Goal: Answer question/provide support

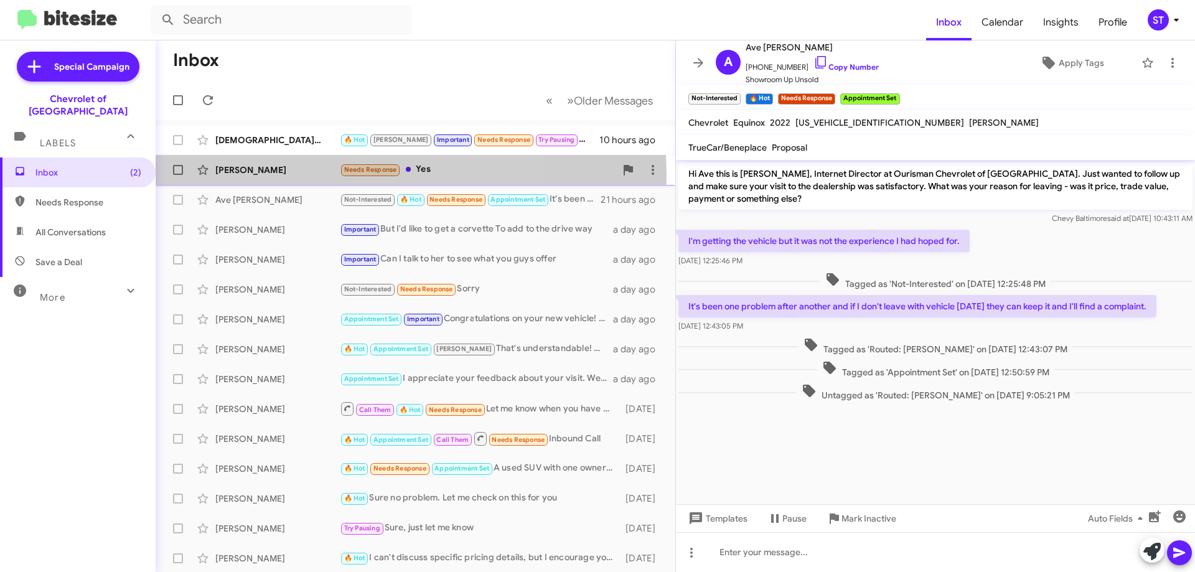
click at [289, 176] on div "Peter Kaindi Needs Response Yes 15 hours ago" at bounding box center [416, 169] width 500 height 25
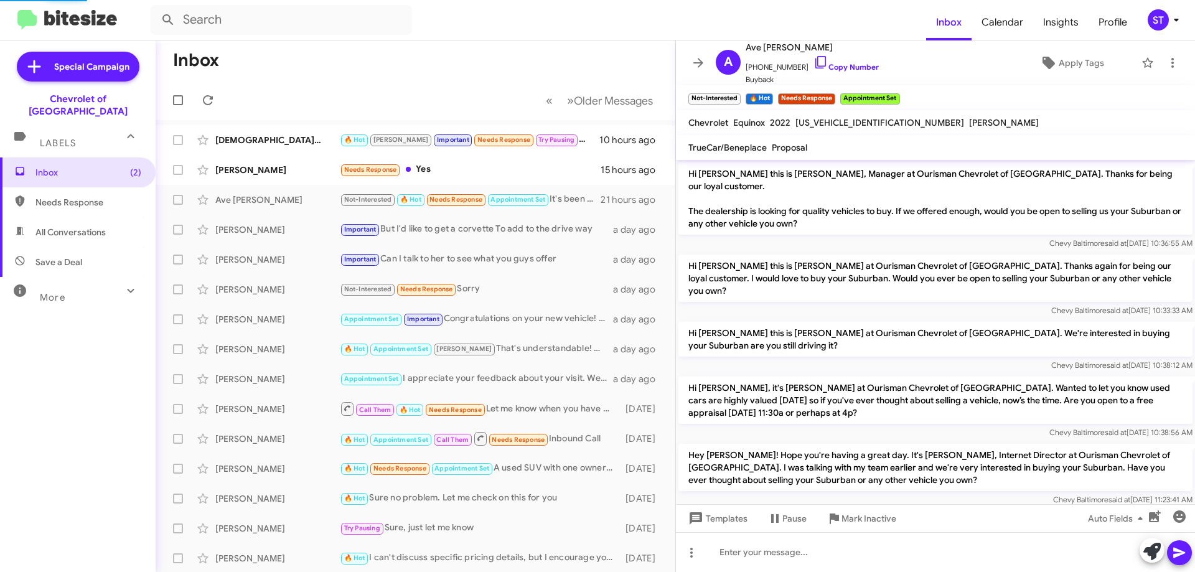
scroll to position [40, 0]
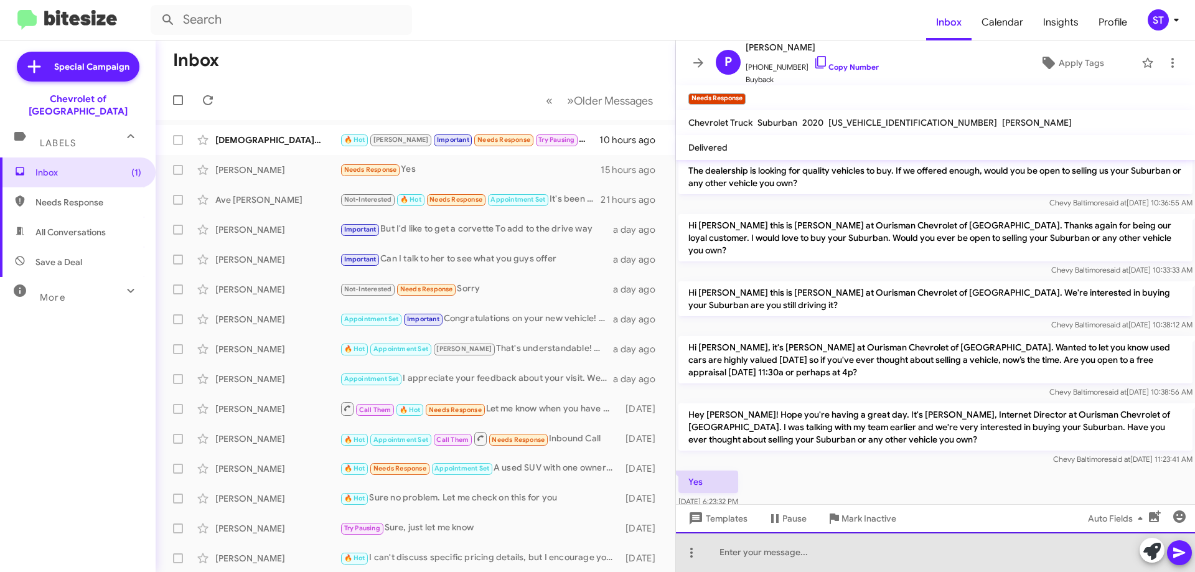
click at [775, 541] on div at bounding box center [935, 552] width 519 height 40
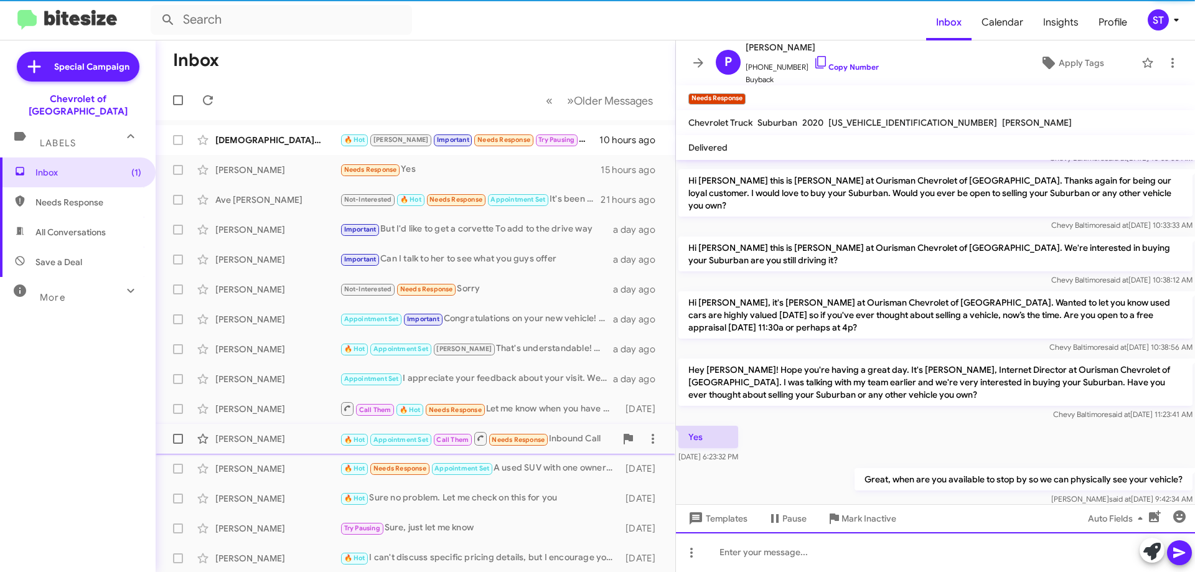
scroll to position [86, 0]
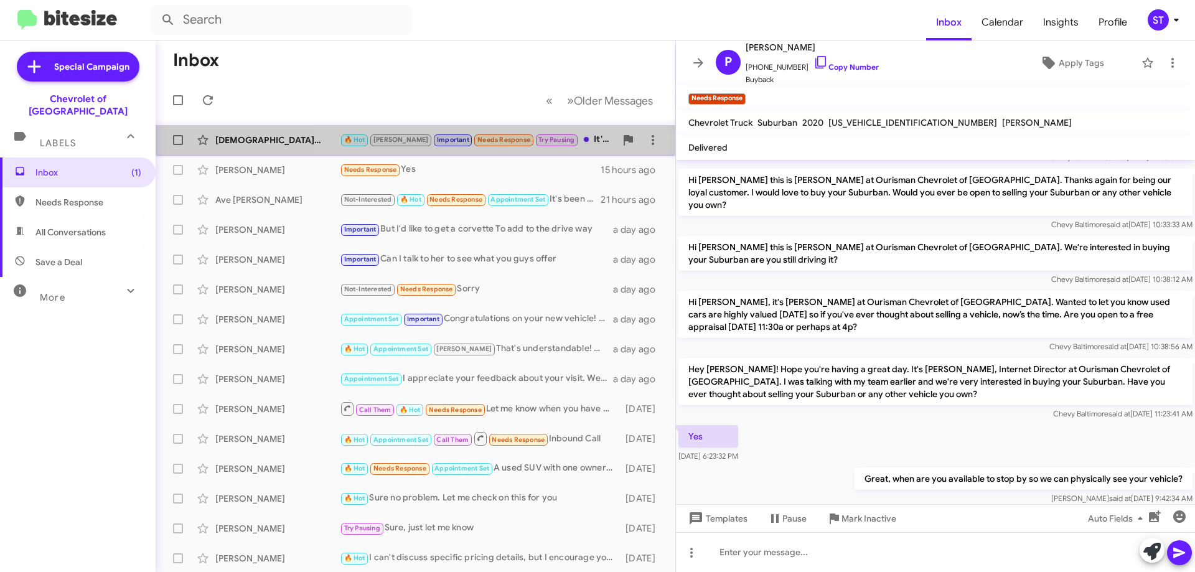
click at [584, 138] on span at bounding box center [586, 139] width 5 height 5
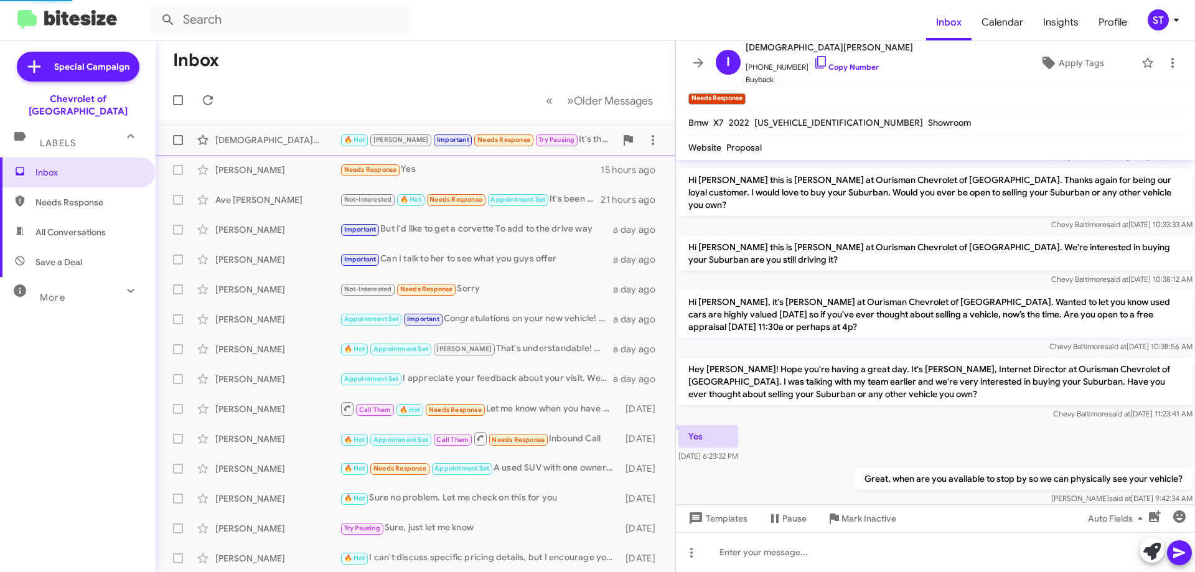
scroll to position [322, 0]
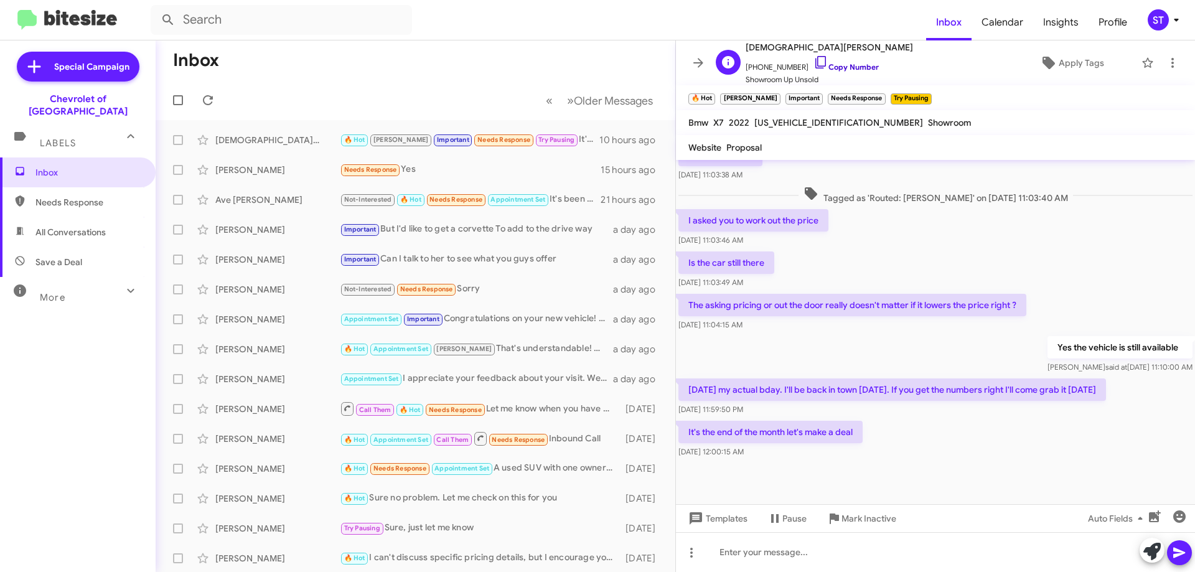
click at [815, 58] on icon at bounding box center [820, 62] width 11 height 12
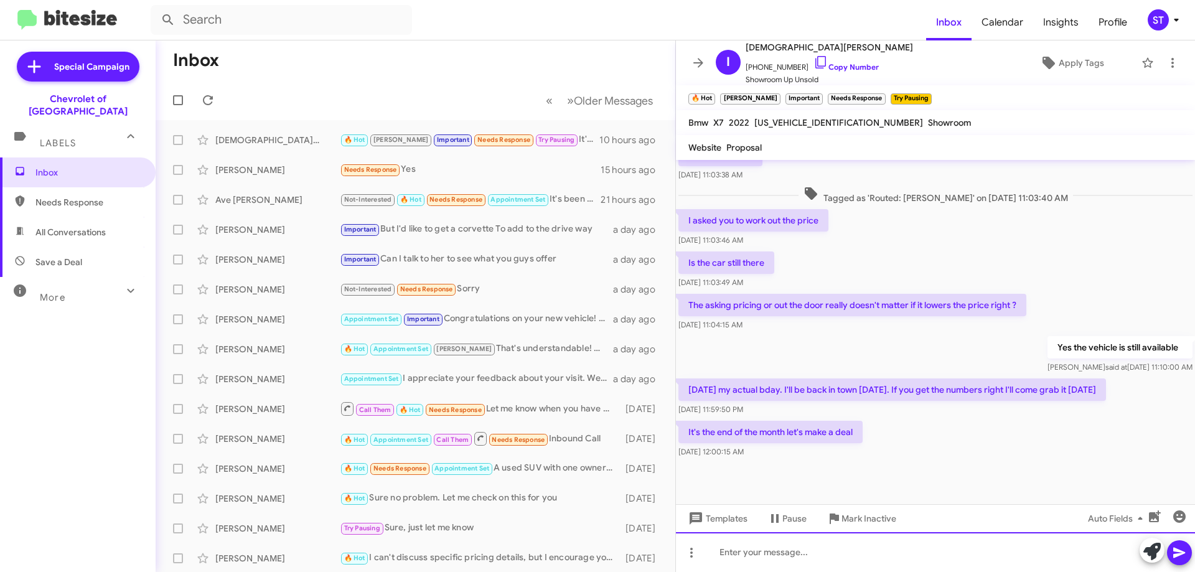
click at [739, 564] on div at bounding box center [935, 552] width 519 height 40
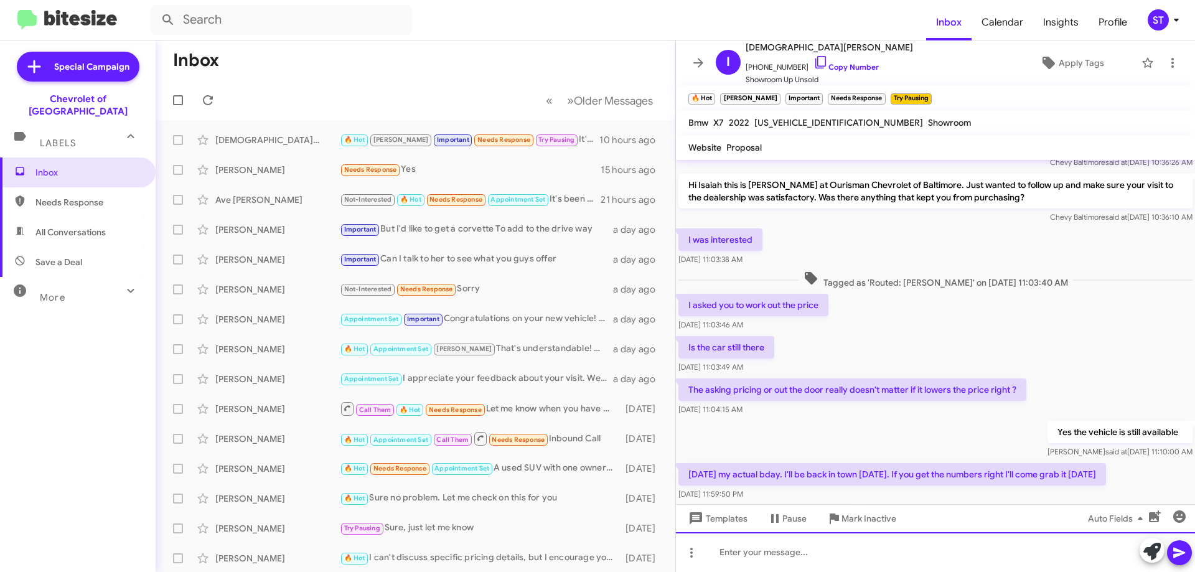
scroll to position [368, 0]
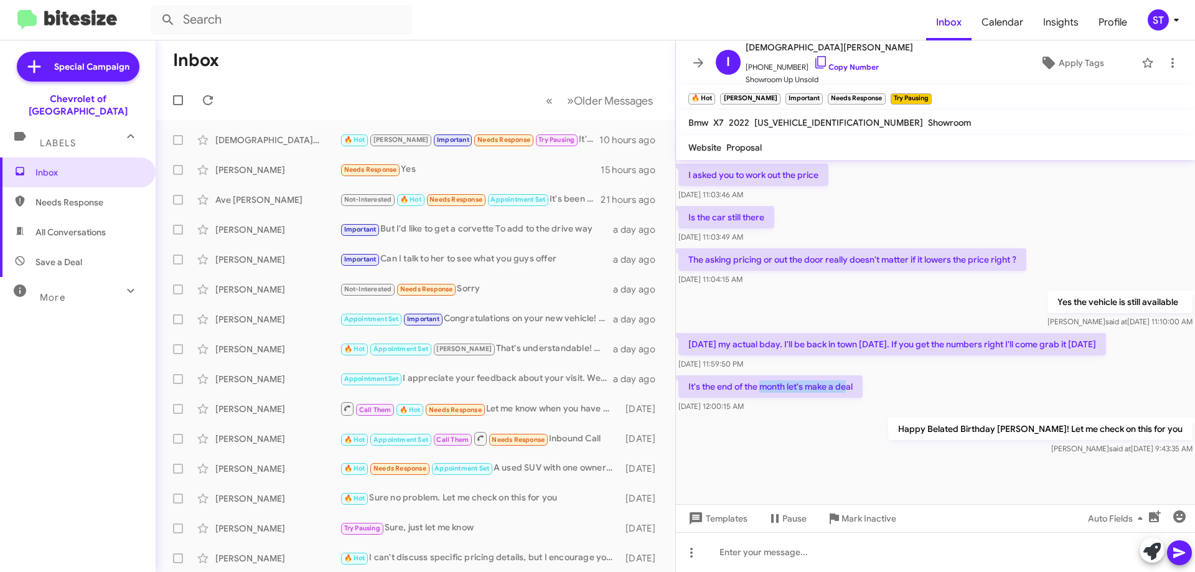
drag, startPoint x: 850, startPoint y: 388, endPoint x: 761, endPoint y: 381, distance: 89.2
click at [761, 381] on p "It's the end of the month let's make a deal" at bounding box center [770, 386] width 184 height 22
click at [915, 380] on div "It's the end of the month let's make a deal Aug 27, 2025, 12:00:15 AM" at bounding box center [935, 394] width 519 height 42
drag, startPoint x: 858, startPoint y: 387, endPoint x: 683, endPoint y: 393, distance: 175.0
click at [683, 393] on p "It's the end of the month let's make a deal" at bounding box center [770, 386] width 184 height 22
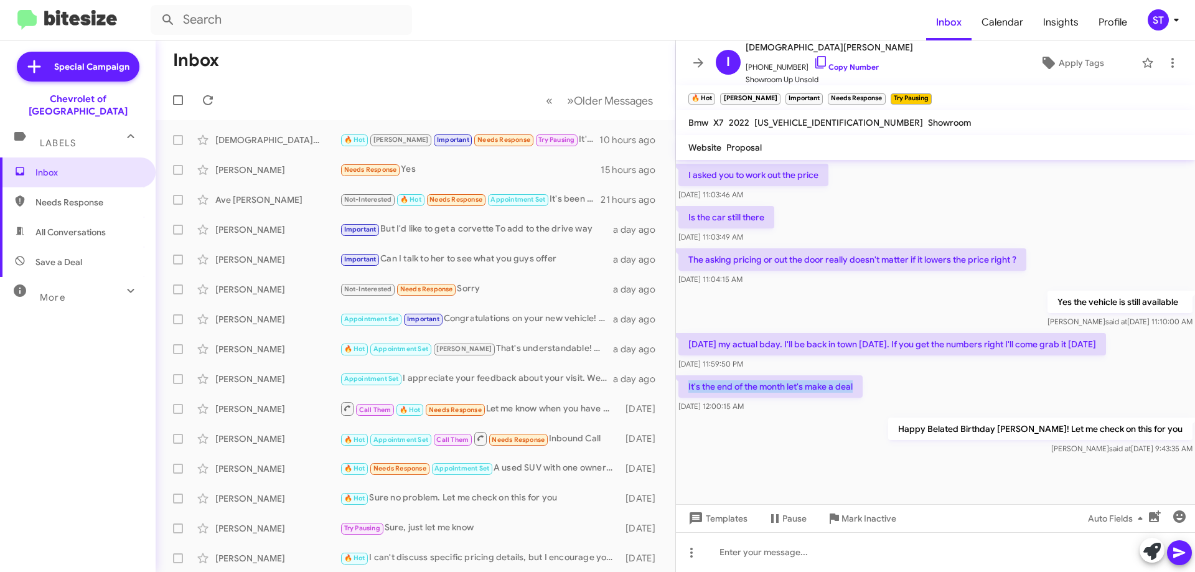
copy p "It's the end of the month let's make a deal"
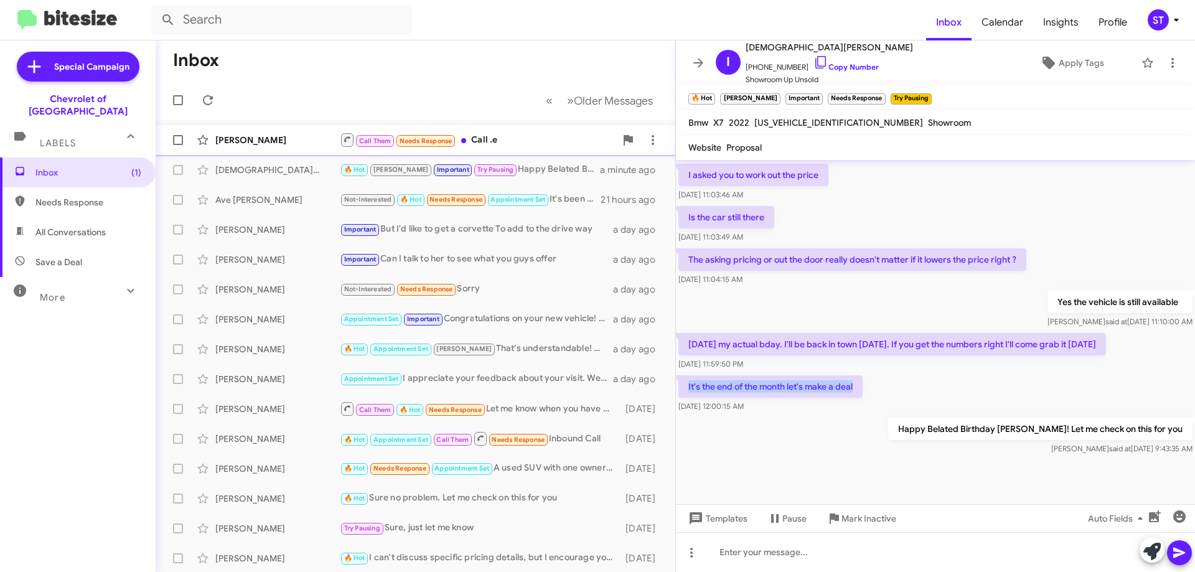
click at [487, 140] on div "Call Them Needs Response Call .e" at bounding box center [478, 140] width 276 height 16
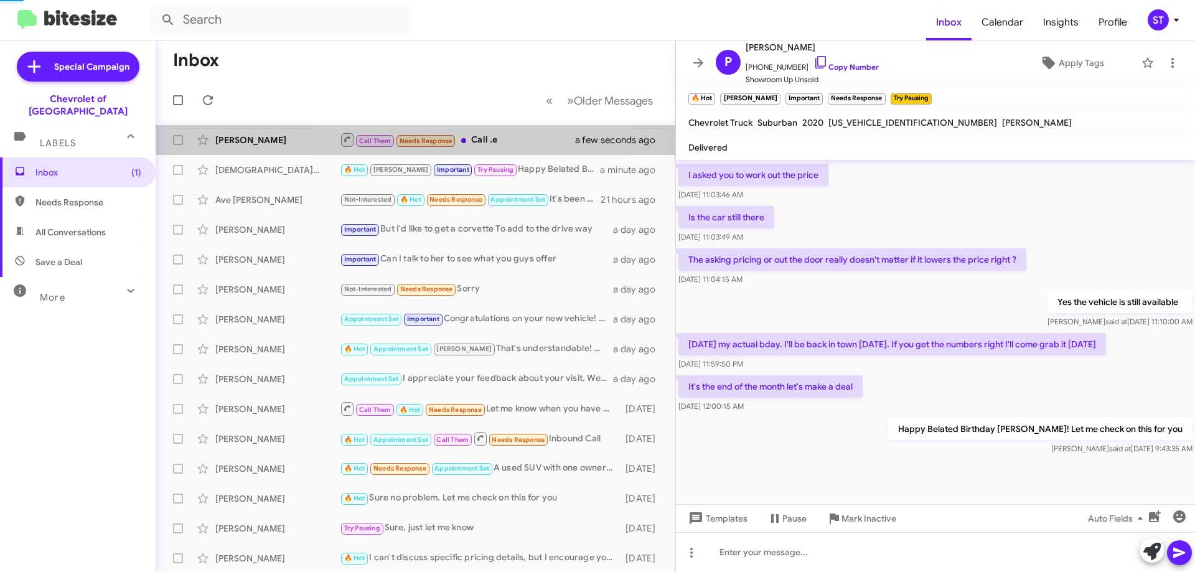
scroll to position [157, 0]
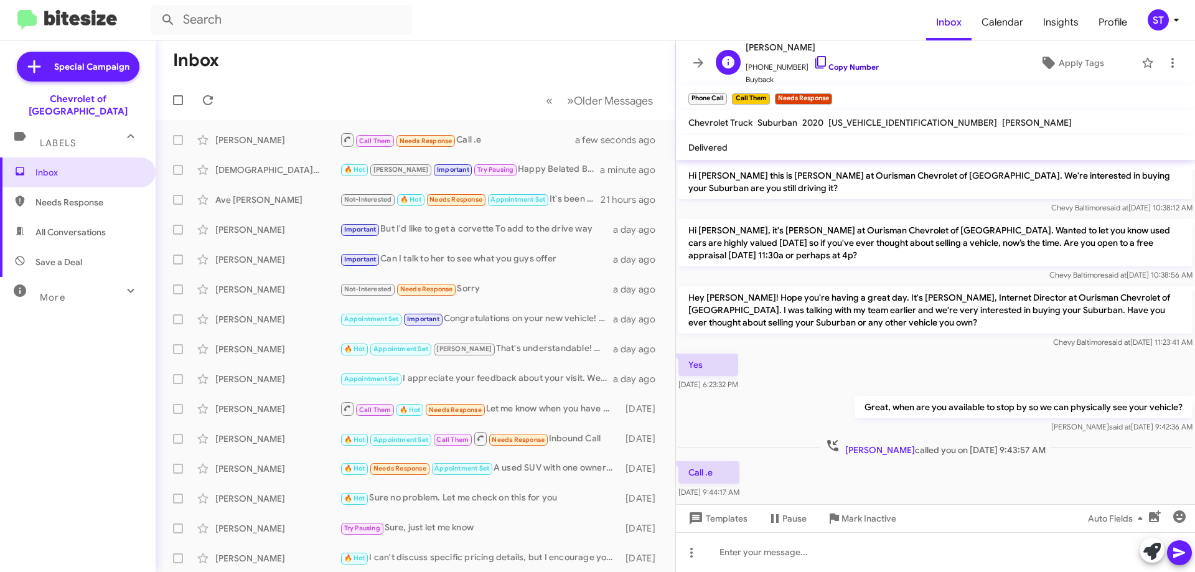
click at [815, 65] on icon at bounding box center [820, 62] width 11 height 12
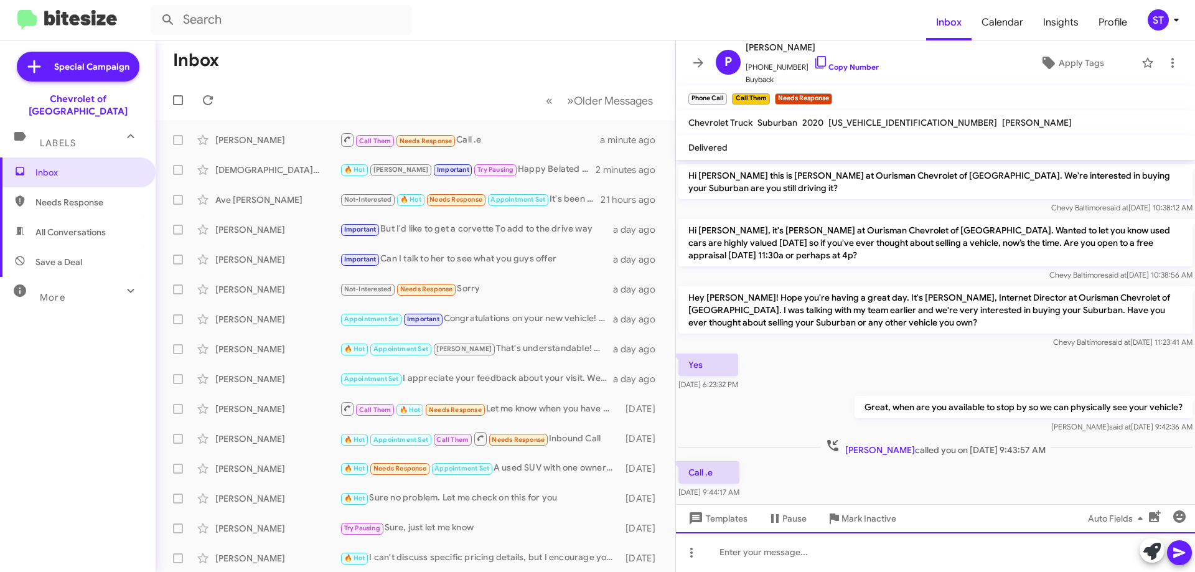
click at [765, 558] on div at bounding box center [935, 552] width 519 height 40
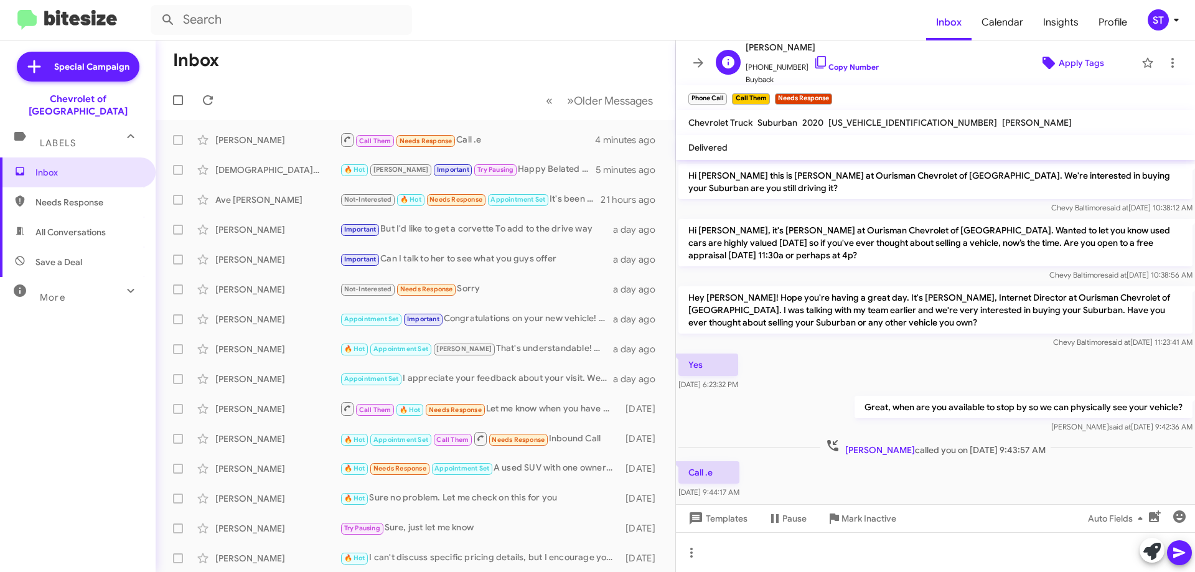
click at [1072, 62] on span "Apply Tags" at bounding box center [1081, 63] width 45 height 22
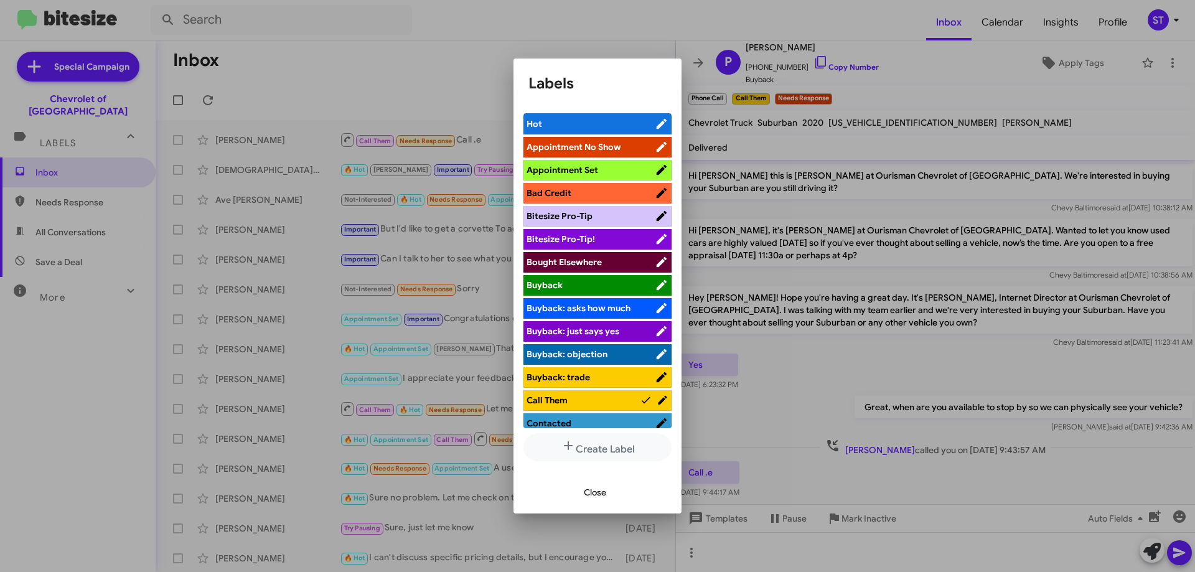
click at [655, 261] on icon at bounding box center [662, 262] width 14 height 15
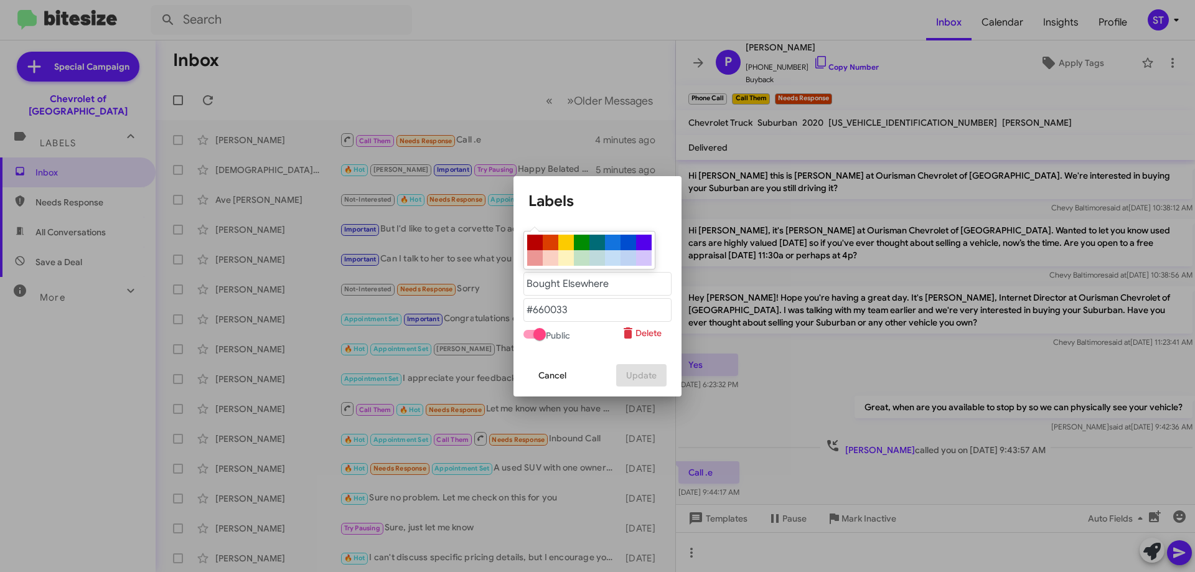
click at [551, 378] on span "Cancel" at bounding box center [552, 375] width 28 height 22
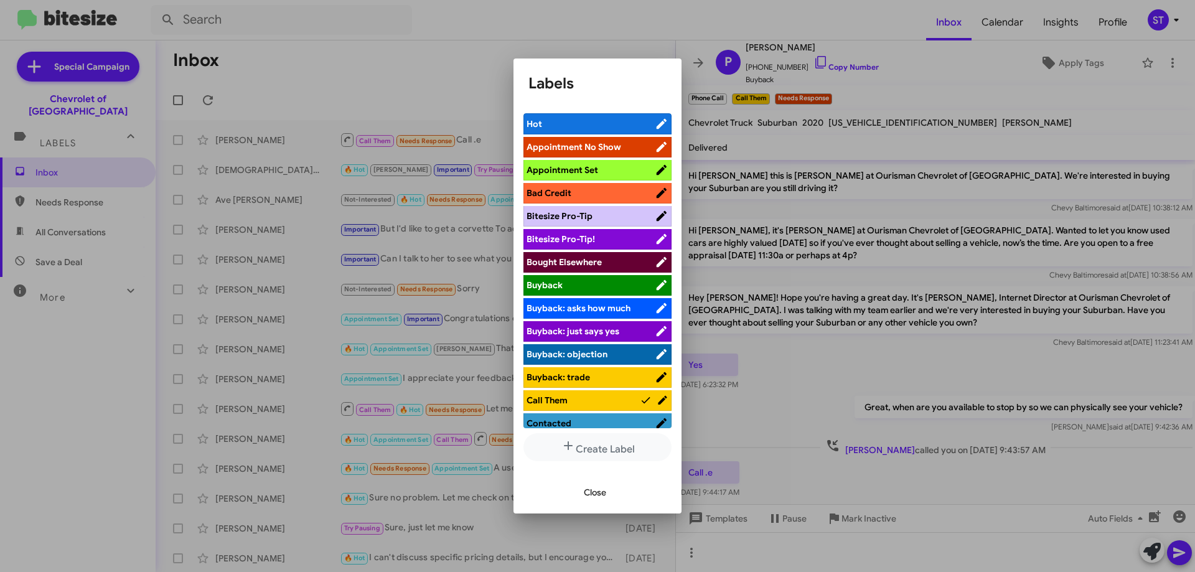
click at [609, 490] on button "Close" at bounding box center [595, 492] width 42 height 22
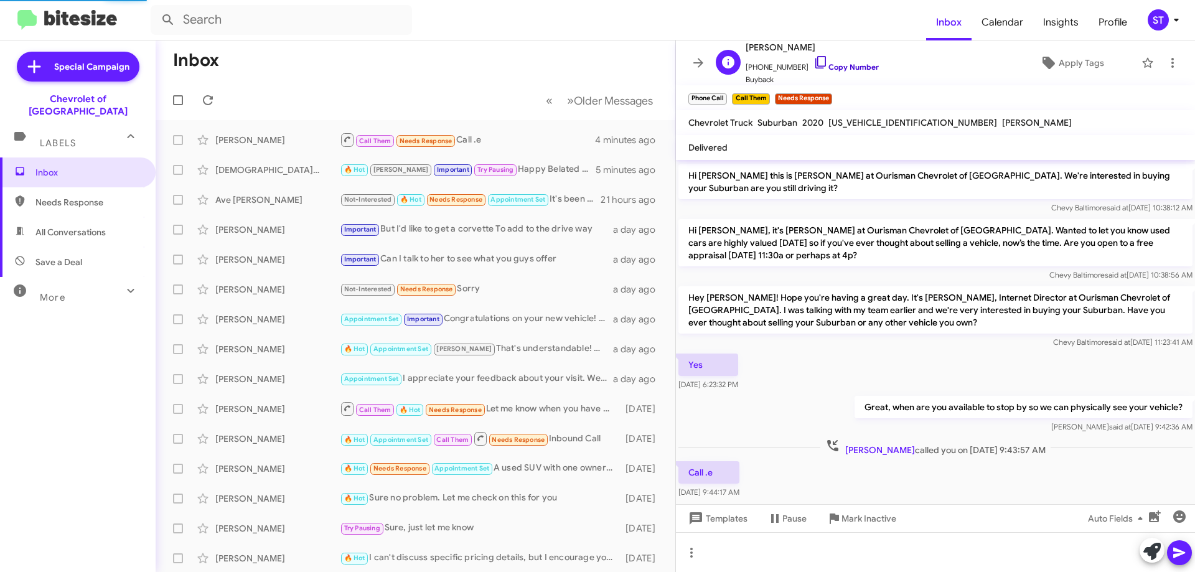
click at [832, 70] on link "Copy Number" at bounding box center [845, 66] width 65 height 9
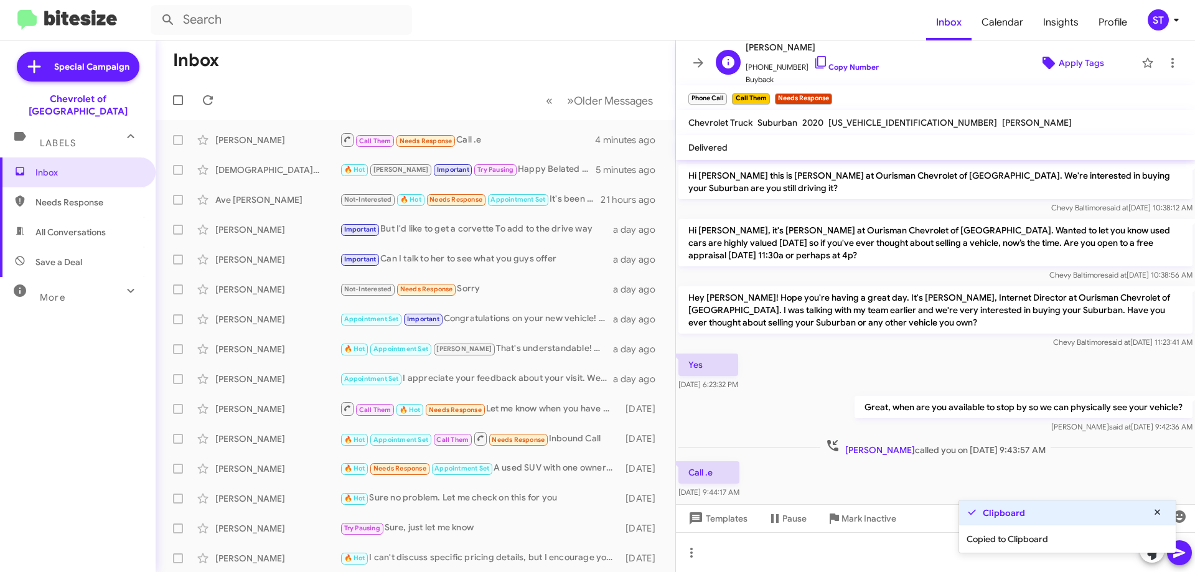
click at [1066, 61] on span "Apply Tags" at bounding box center [1081, 63] width 45 height 22
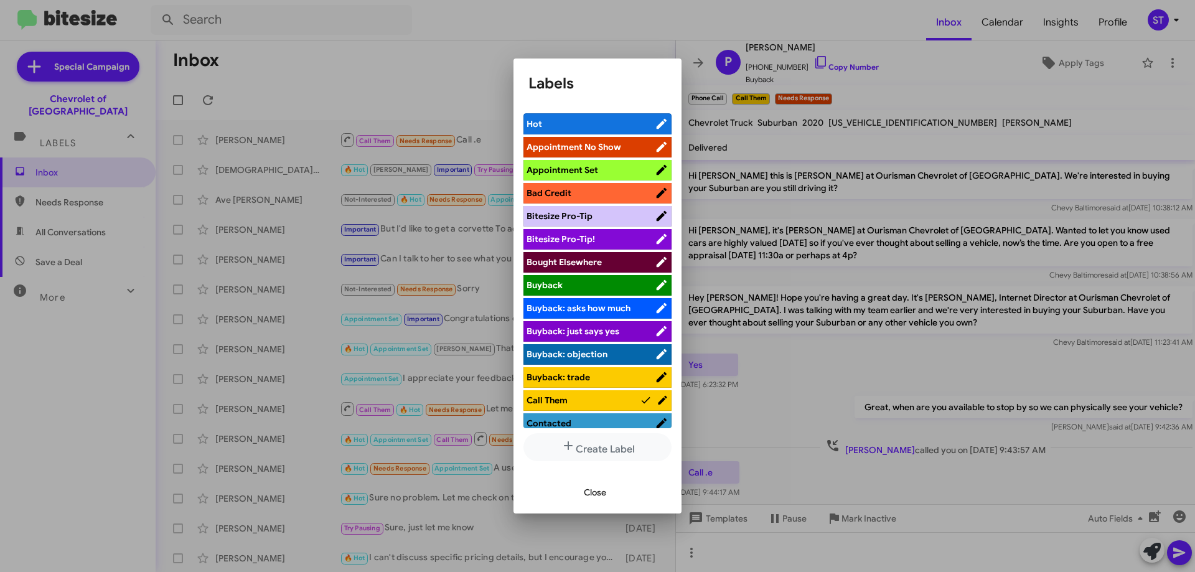
click at [576, 259] on span "Bought Elsewhere" at bounding box center [563, 261] width 75 height 11
click at [600, 488] on span "Close" at bounding box center [595, 492] width 22 height 22
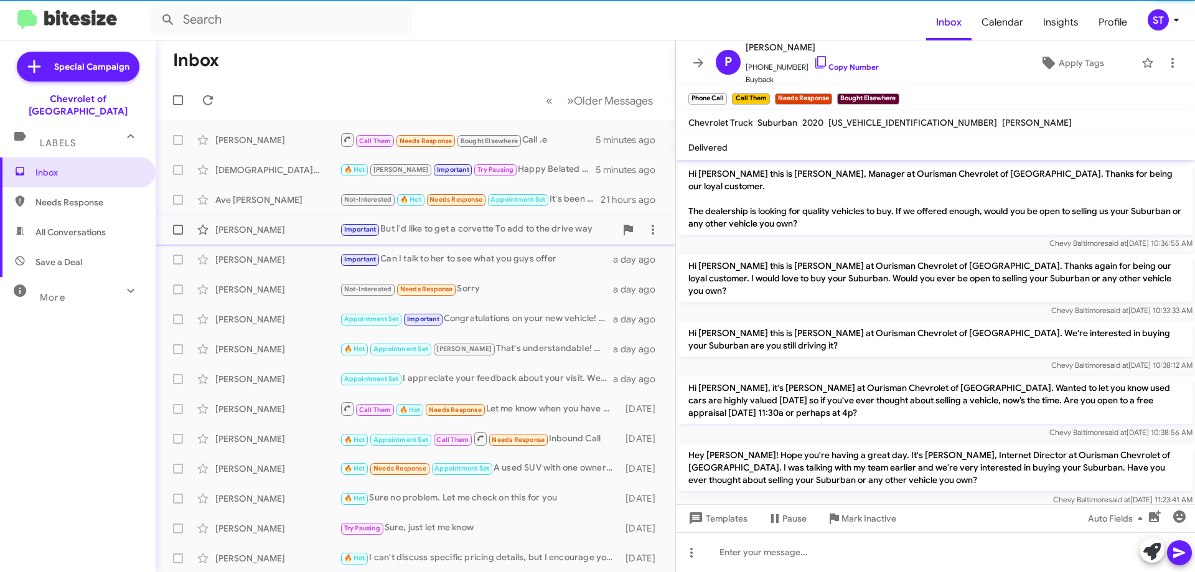
scroll to position [159, 0]
